Goal: Check status: Check status

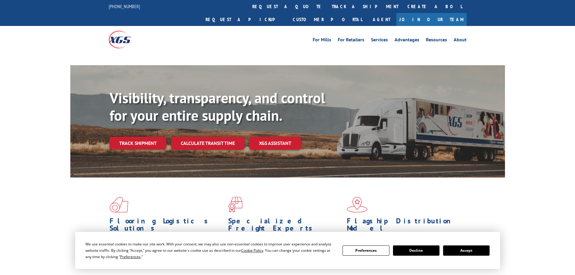
click at [139, 131] on div "Visibility, transparency, and control for your entire supply chain. Track shipm…" at bounding box center [307, 131] width 395 height 84
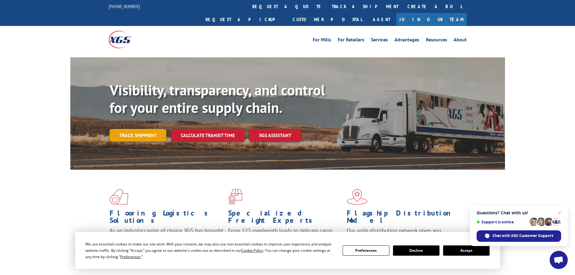
click at [141, 129] on link "Track shipment" at bounding box center [138, 135] width 57 height 13
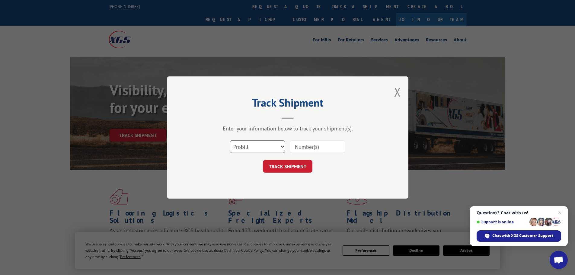
click at [272, 146] on select "Select category... Probill BOL PO" at bounding box center [258, 146] width 56 height 13
click at [273, 147] on select "Select category... Probill BOL PO" at bounding box center [258, 146] width 56 height 13
paste input "17550803"
type input "17550803"
click at [291, 168] on button "TRACK SHIPMENT" at bounding box center [288, 166] width 50 height 13
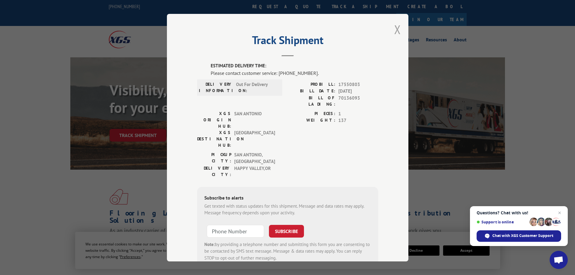
click at [395, 30] on button "Close modal" at bounding box center [397, 29] width 7 height 16
